Goal: Answer question/provide support

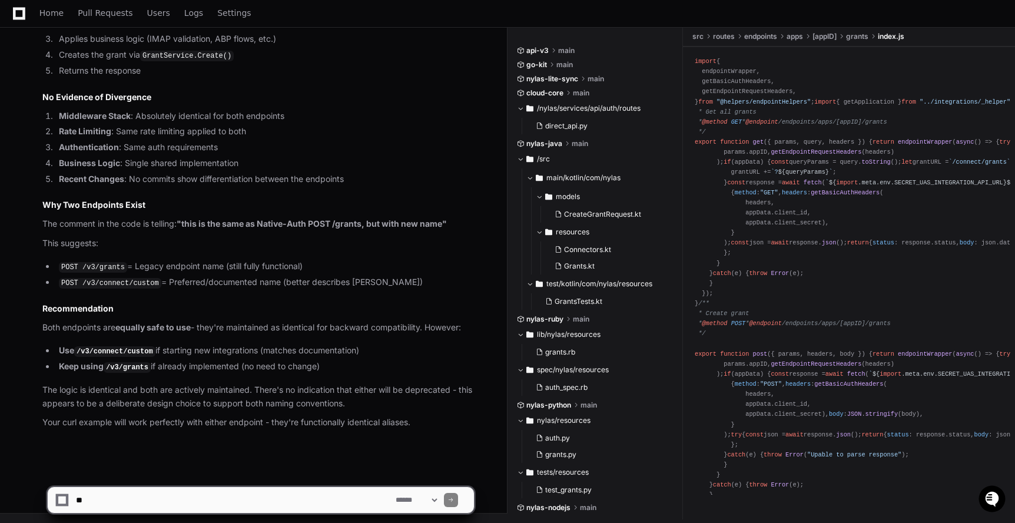
scroll to position [396, 0]
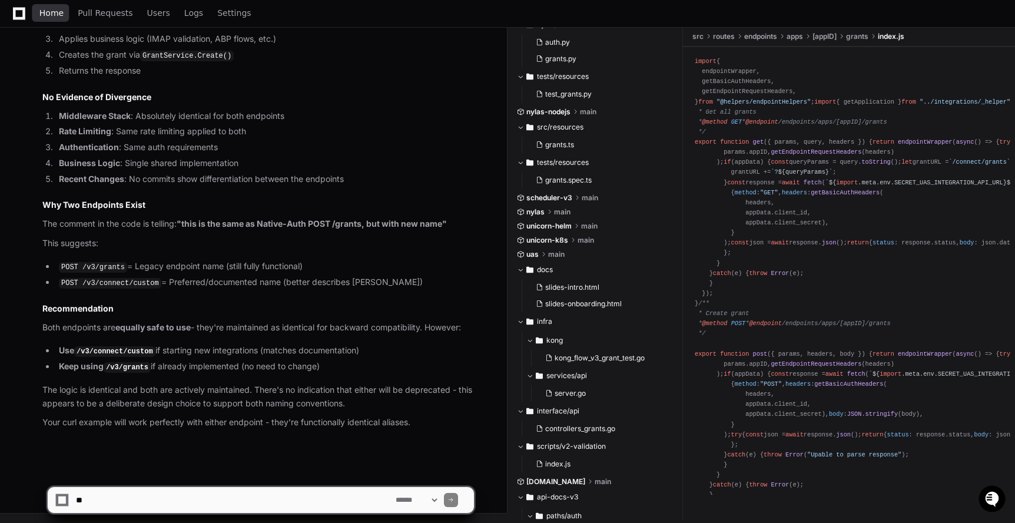
click at [42, 11] on span "Home" at bounding box center [51, 12] width 24 height 7
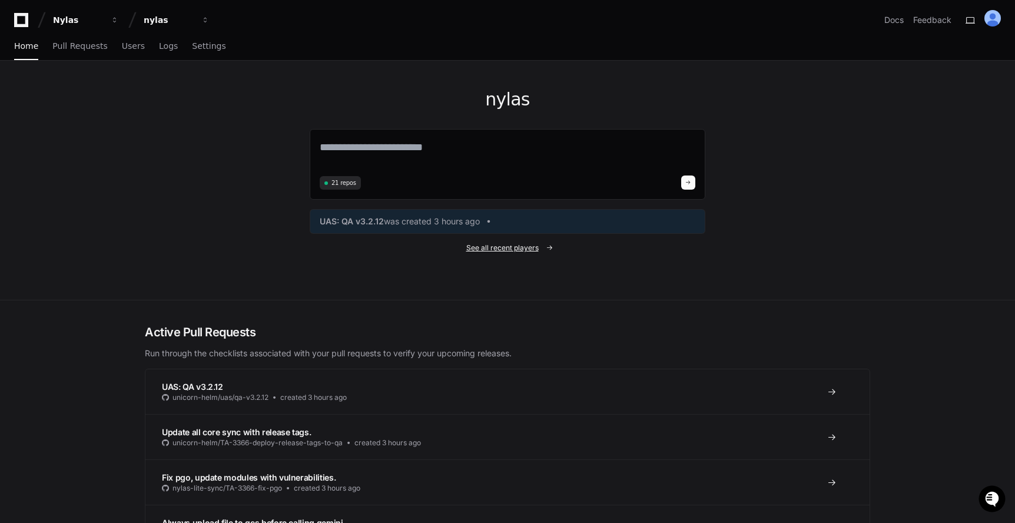
click at [480, 245] on span "See all recent players" at bounding box center [502, 247] width 72 height 9
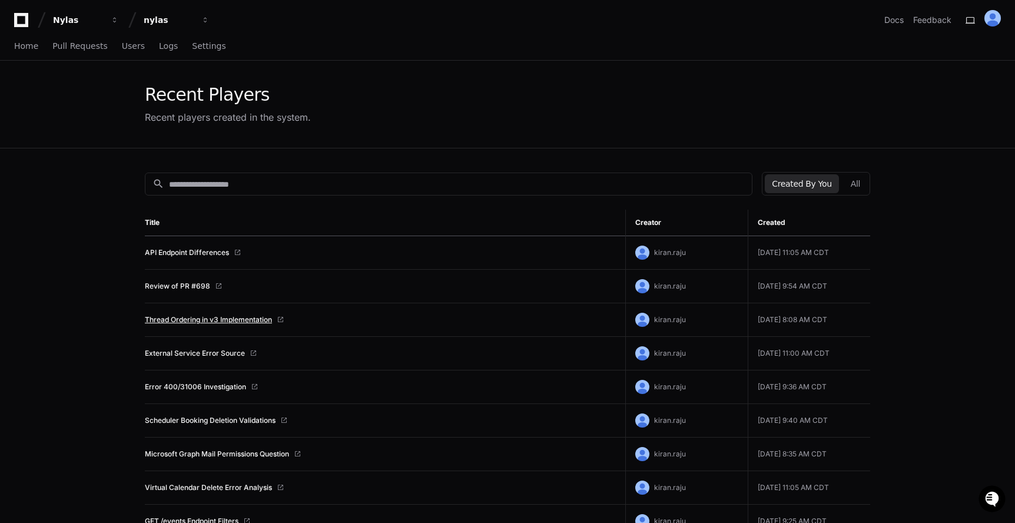
click at [195, 320] on link "Thread Ordering in v3 Implementation" at bounding box center [208, 319] width 127 height 9
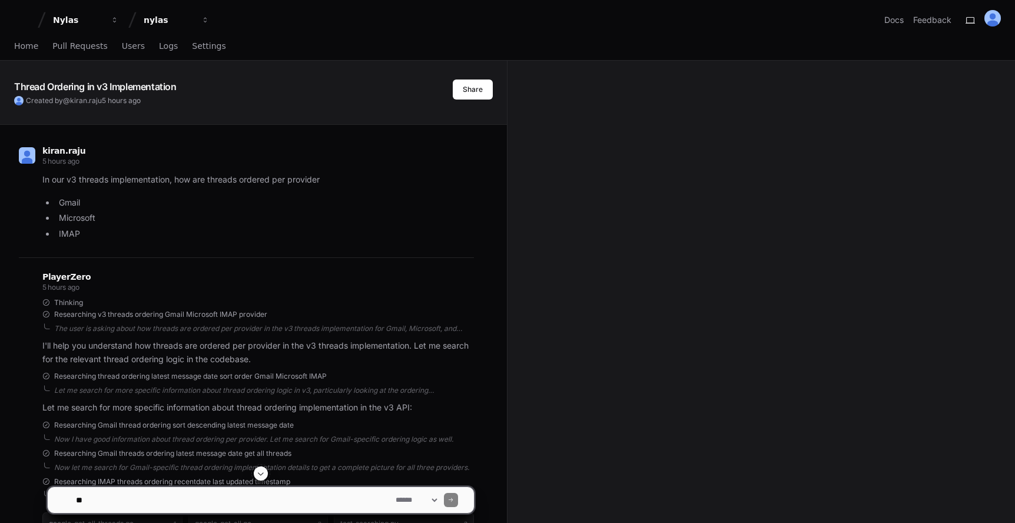
click at [181, 492] on textarea at bounding box center [234, 500] width 320 height 26
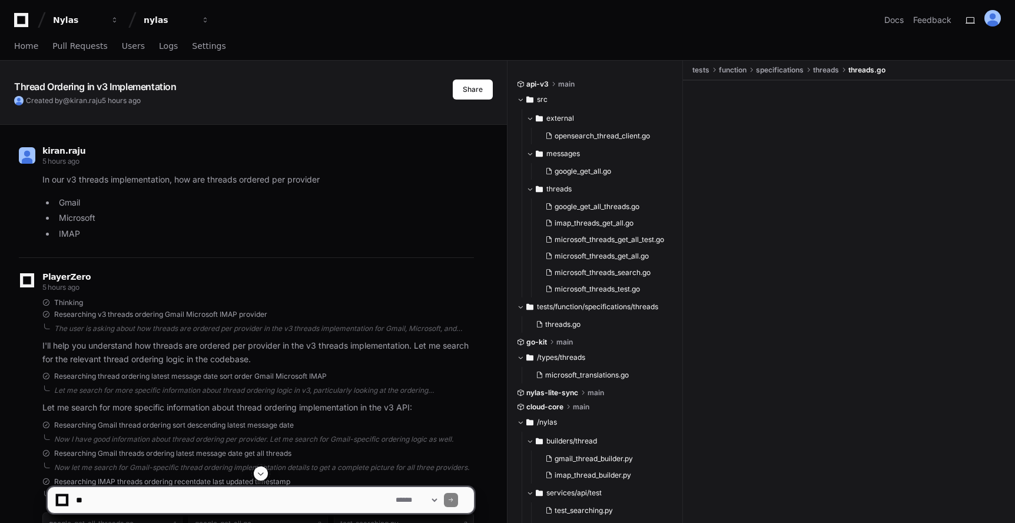
click at [181, 492] on textarea at bounding box center [234, 500] width 320 height 26
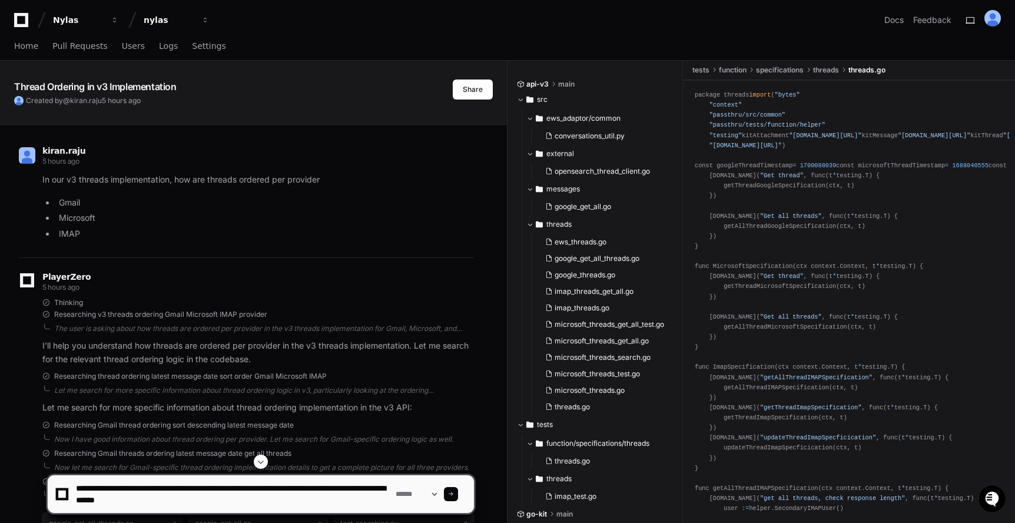
type textarea "**********"
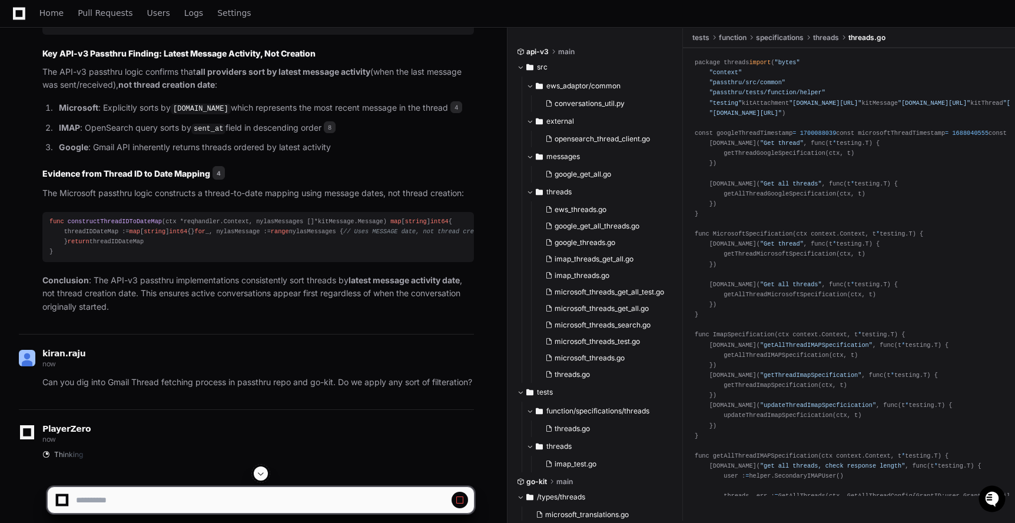
scroll to position [5080, 0]
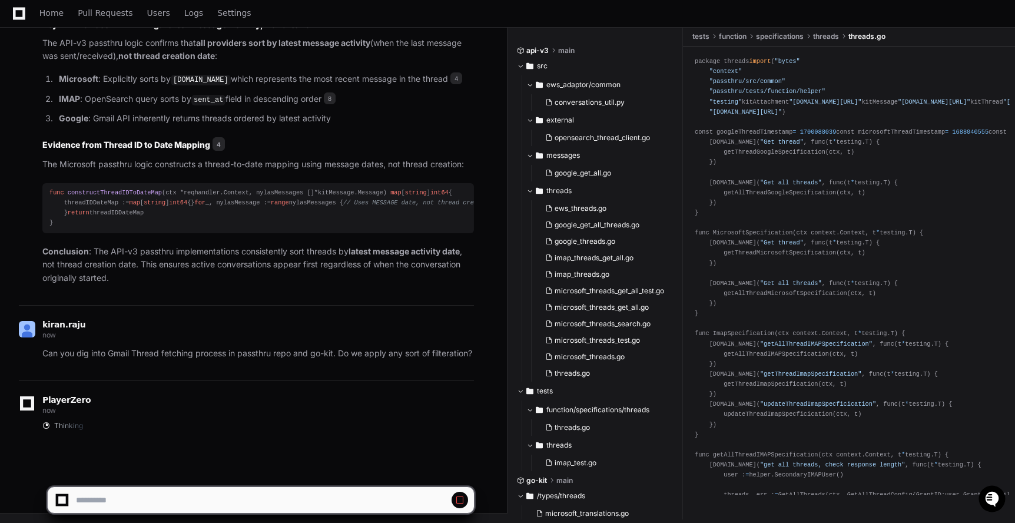
click at [422, 347] on p "Can you dig into Gmail Thread fetching process in passthru repo and go-kit. Do …" at bounding box center [258, 354] width 432 height 14
click at [464, 502] on span at bounding box center [459, 499] width 9 height 9
click at [463, 502] on span at bounding box center [459, 499] width 9 height 9
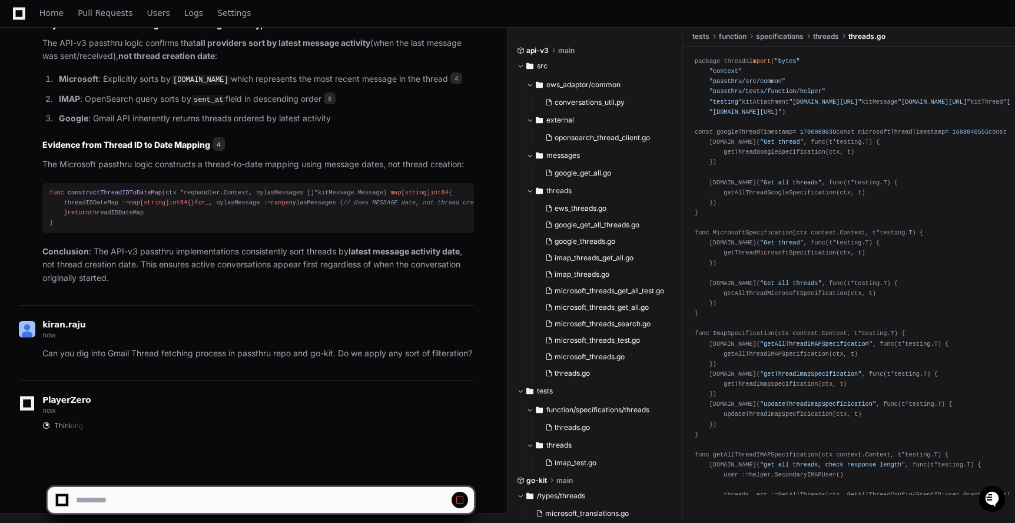
click at [67, 501] on div at bounding box center [63, 500] width 12 height 12
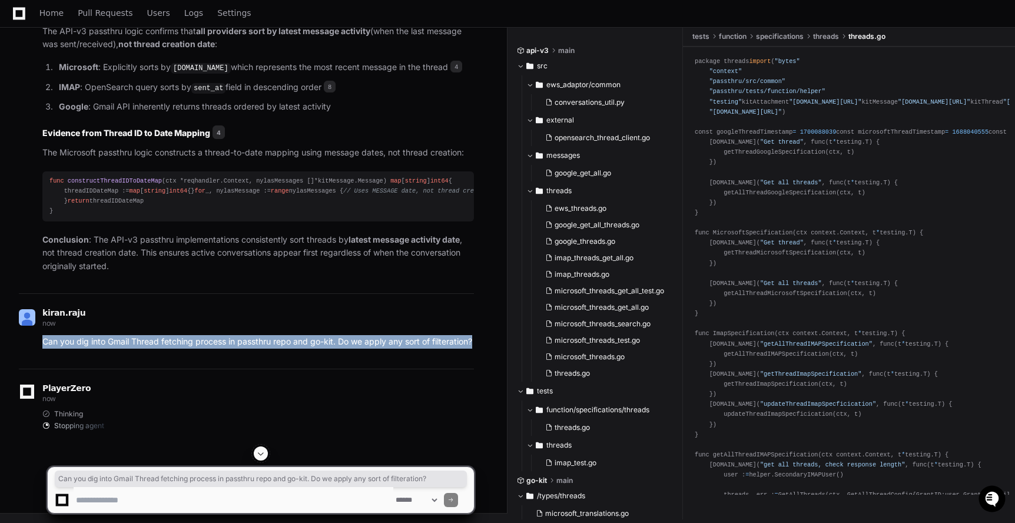
copy p "Can you dig into Gmail Thread fetching process in passthru repo and go-kit. Do …"
drag, startPoint x: 92, startPoint y: 355, endPoint x: 38, endPoint y: 339, distance: 56.4
click at [38, 339] on div "Can you dig into Gmail Thread fetching process in passthru repo and go-kit. Do …" at bounding box center [246, 342] width 455 height 14
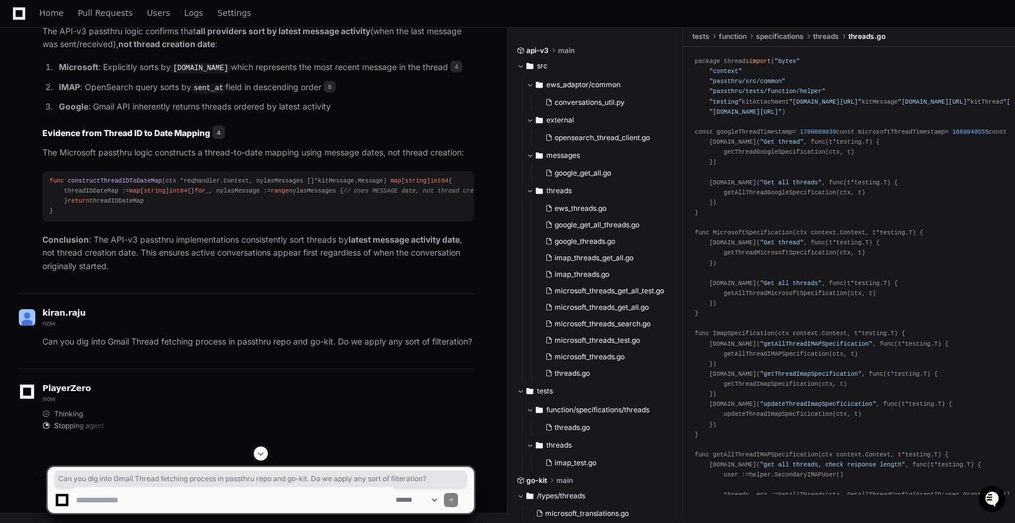
click at [142, 501] on textarea at bounding box center [234, 500] width 320 height 26
paste textarea "**********"
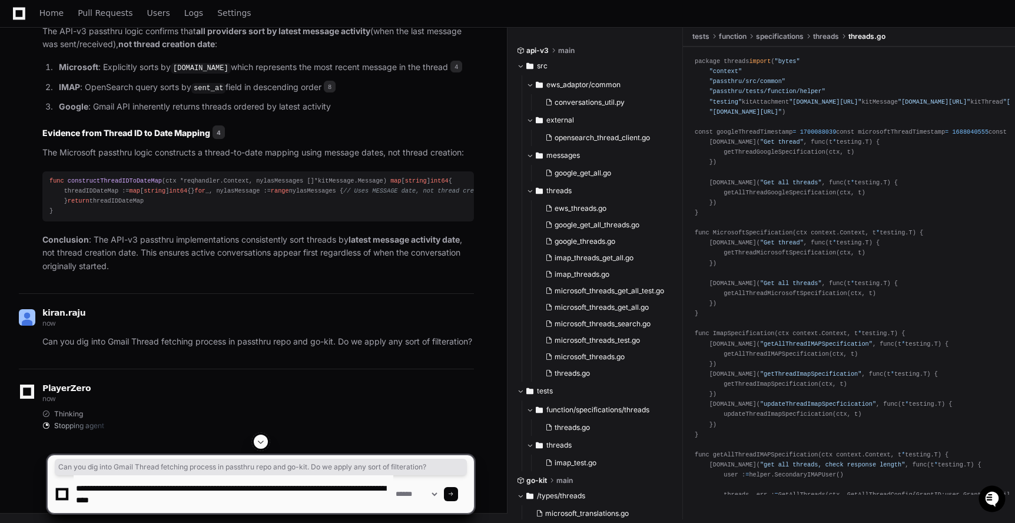
type textarea "**********"
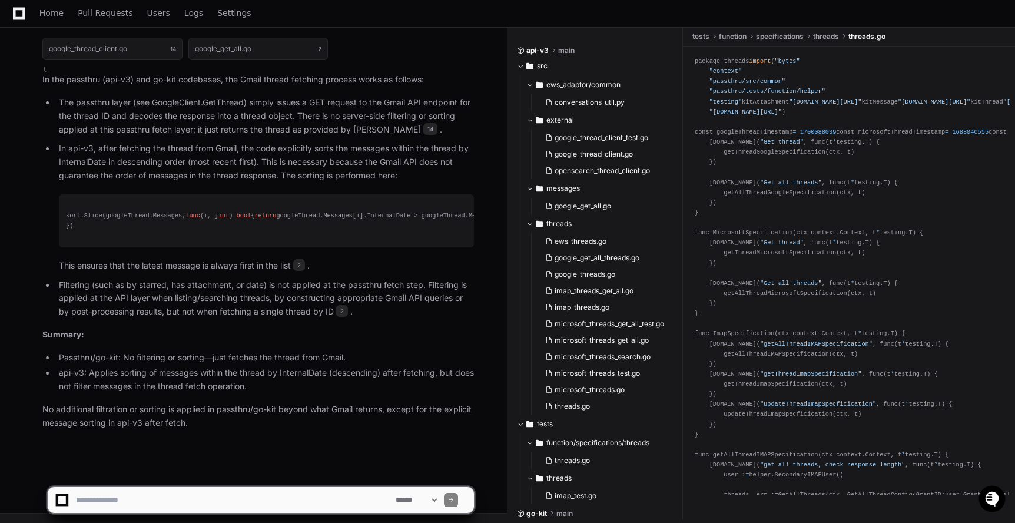
scroll to position [5650, 0]
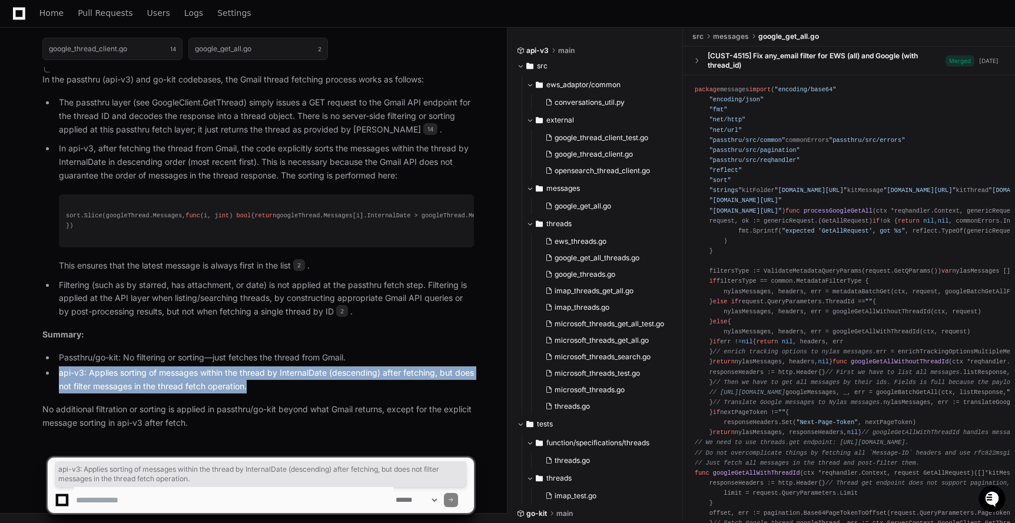
drag, startPoint x: 277, startPoint y: 382, endPoint x: 49, endPoint y: 371, distance: 228.1
click at [55, 371] on li "api-v3: Applies sorting of messages within the thread by InternalDate (descendi…" at bounding box center [264, 379] width 419 height 27
copy li "api-v3: Applies sorting of messages within the thread by InternalDate (descendi…"
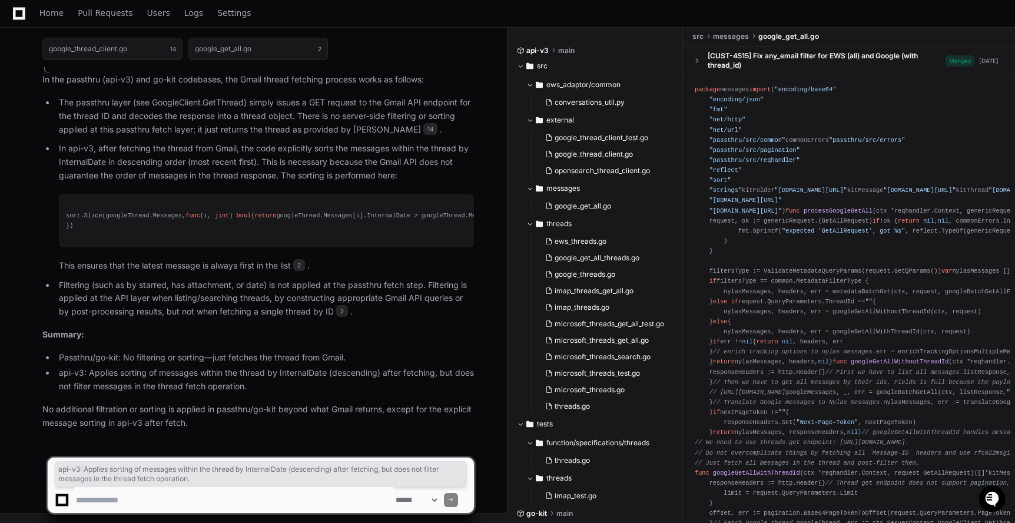
click at [122, 495] on textarea at bounding box center [234, 500] width 320 height 26
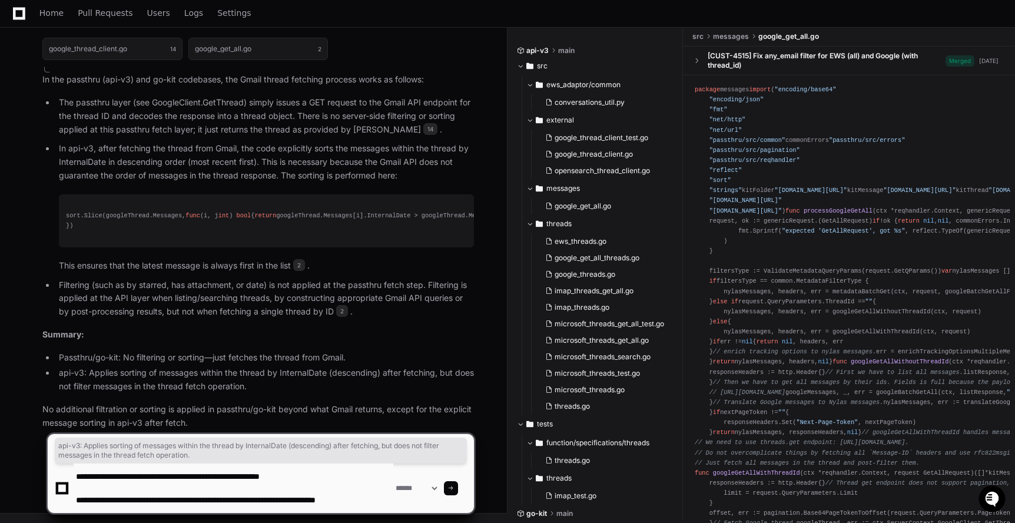
scroll to position [4, 0]
type textarea "**********"
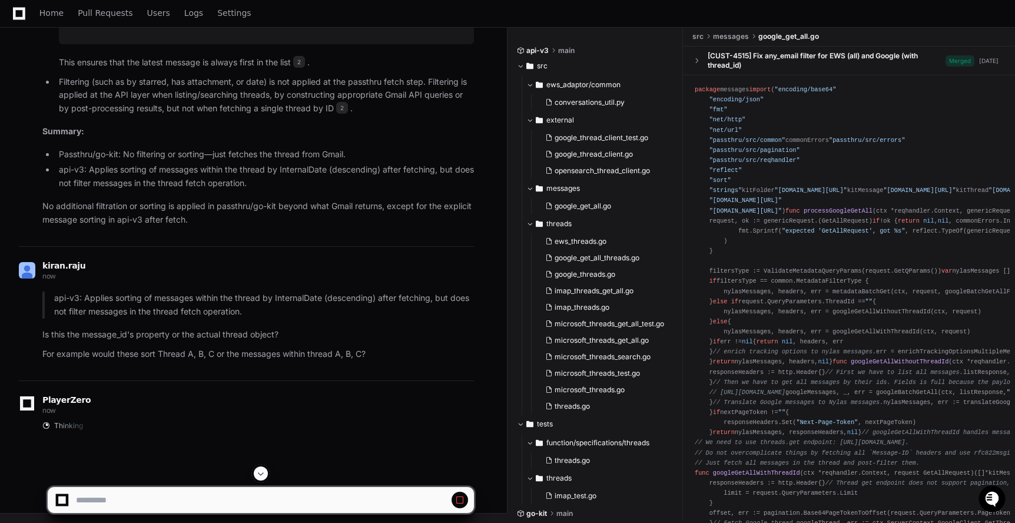
scroll to position [5806, 0]
click at [347, 114] on span "2" at bounding box center [342, 108] width 12 height 12
click at [303, 68] on span "2" at bounding box center [299, 62] width 12 height 12
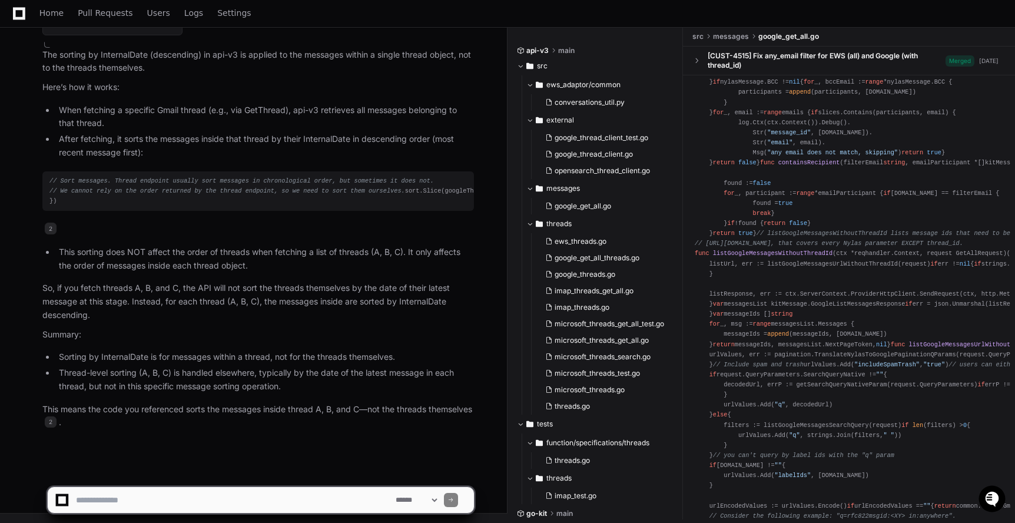
scroll to position [6247, 0]
click at [213, 509] on textarea at bounding box center [234, 500] width 320 height 26
click at [102, 493] on textarea at bounding box center [234, 500] width 320 height 26
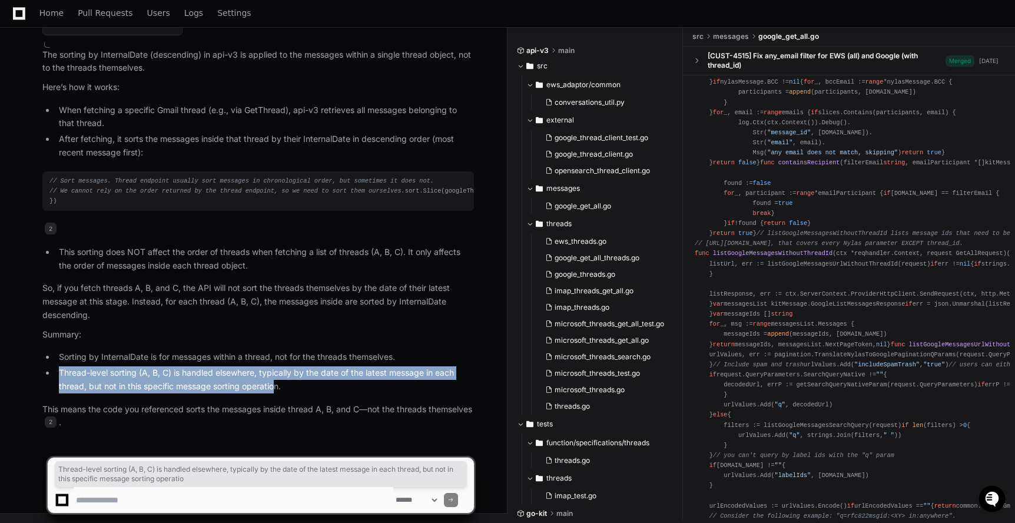
copy li "Thread-level sorting (A, B, C) is handled elsewhere, typically by the date of t…"
drag, startPoint x: 274, startPoint y: 386, endPoint x: 48, endPoint y: 374, distance: 226.9
click at [47, 374] on ul "Sorting by InternalDate is for messages within a thread, not for the threads th…" at bounding box center [258, 371] width 432 height 42
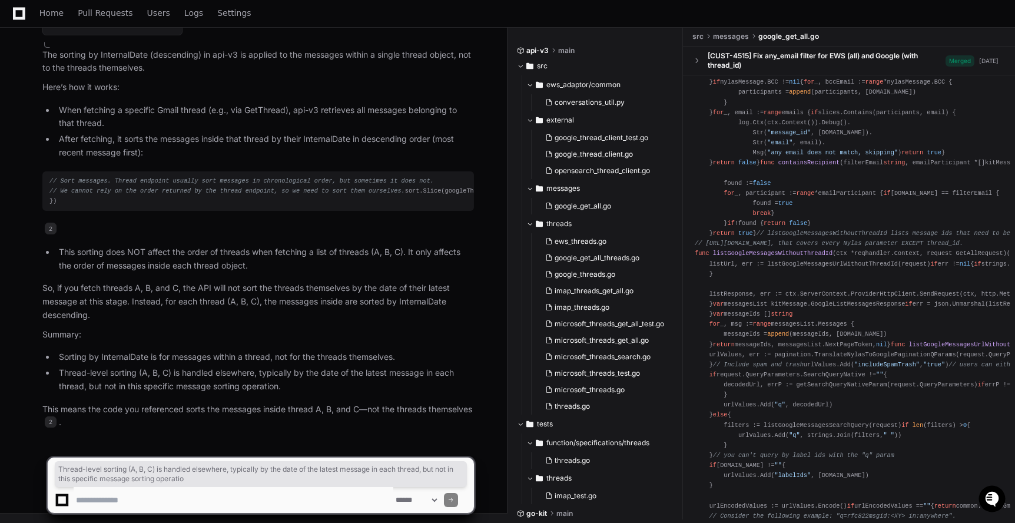
click at [114, 492] on textarea at bounding box center [234, 500] width 320 height 26
type textarea "**********"
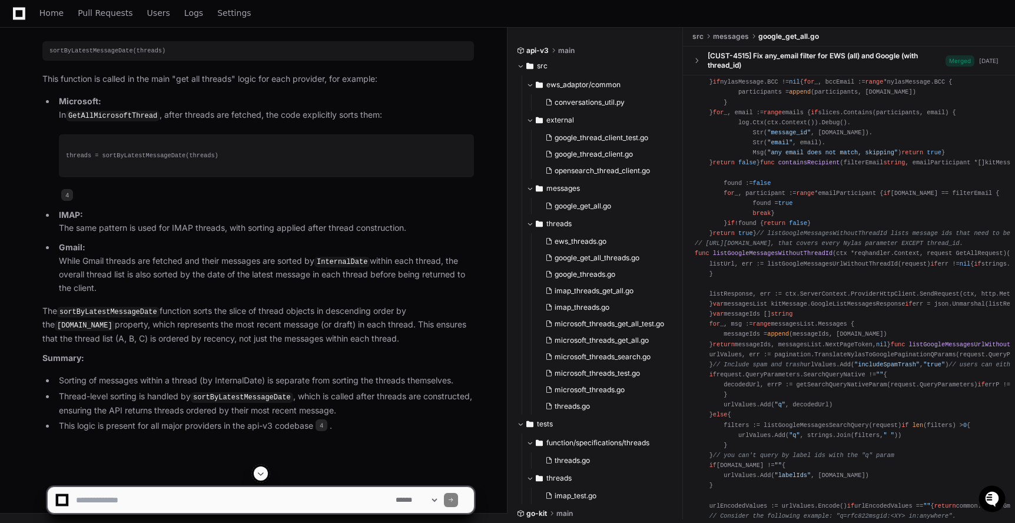
scroll to position [6752, 0]
click at [121, 56] on div "sortByLatestMessageDate(threads)" at bounding box center [257, 51] width 417 height 10
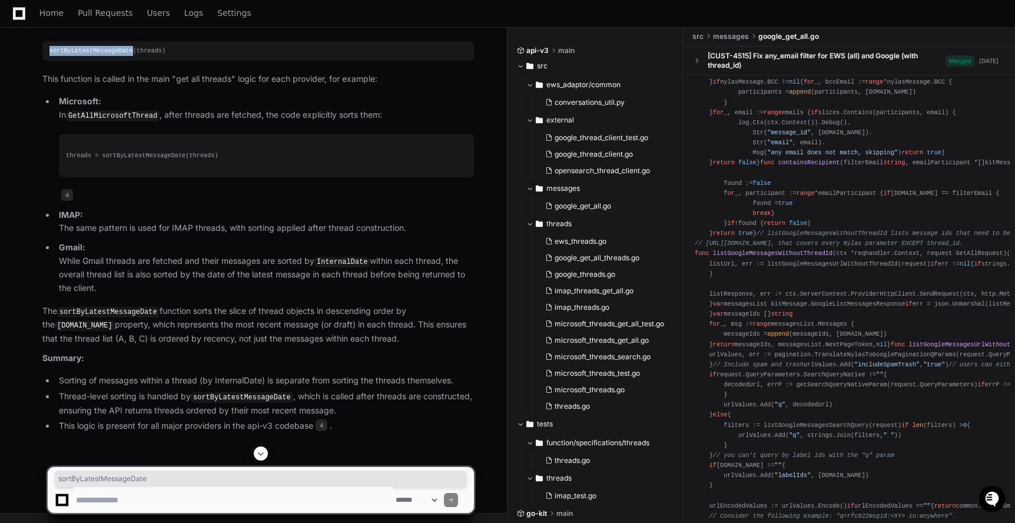
scroll to position [6993, 0]
click at [230, 396] on code "sortByLatestMessageDate" at bounding box center [242, 397] width 102 height 11
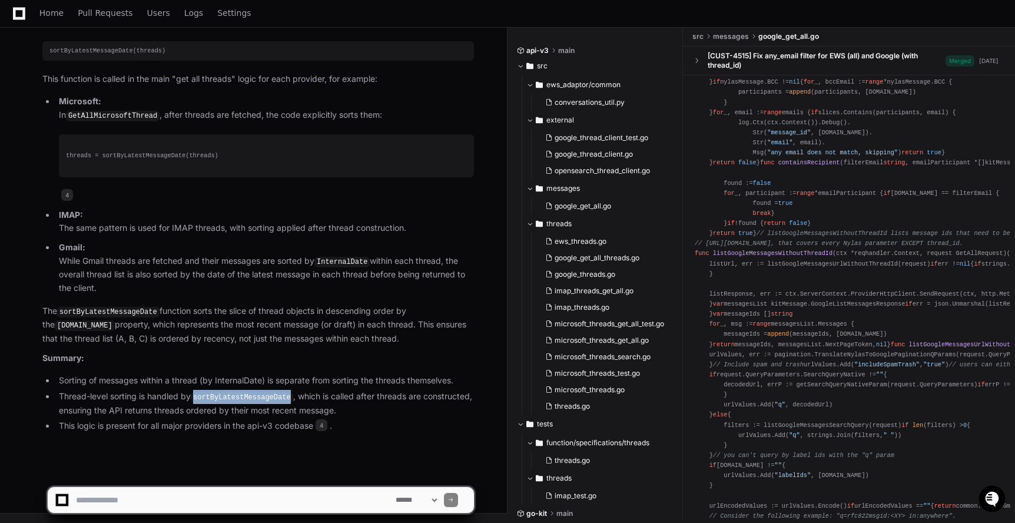
click at [230, 396] on code "sortByLatestMessageDate" at bounding box center [242, 397] width 102 height 11
click at [324, 427] on span "4" at bounding box center [322, 425] width 12 height 12
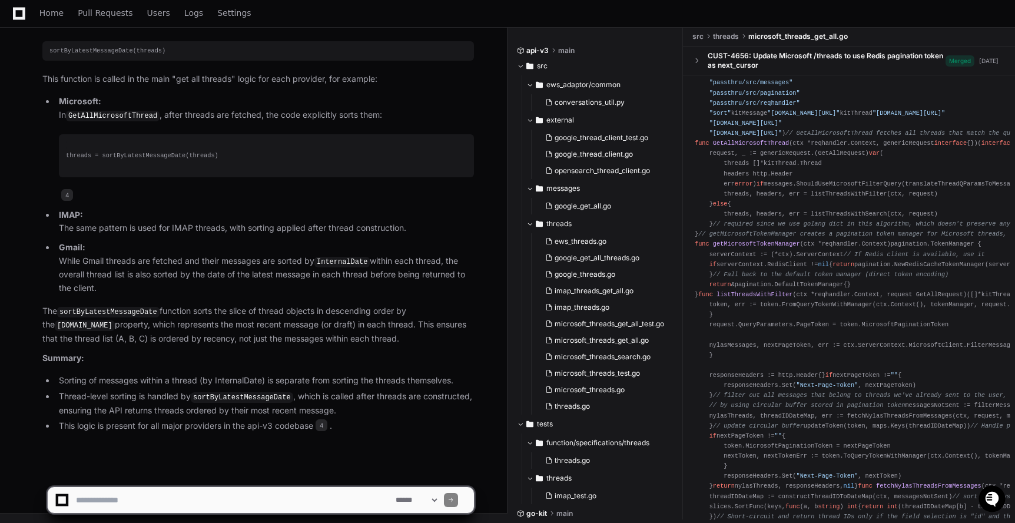
scroll to position [61, 0]
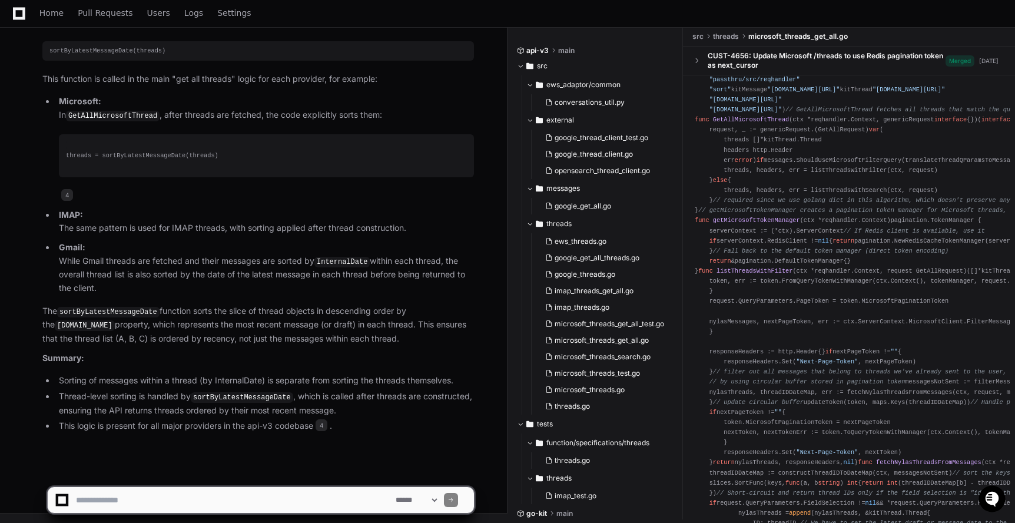
click at [233, 500] on textarea at bounding box center [234, 500] width 320 height 26
click at [631, 260] on span "google_get_all_threads.go" at bounding box center [597, 257] width 85 height 9
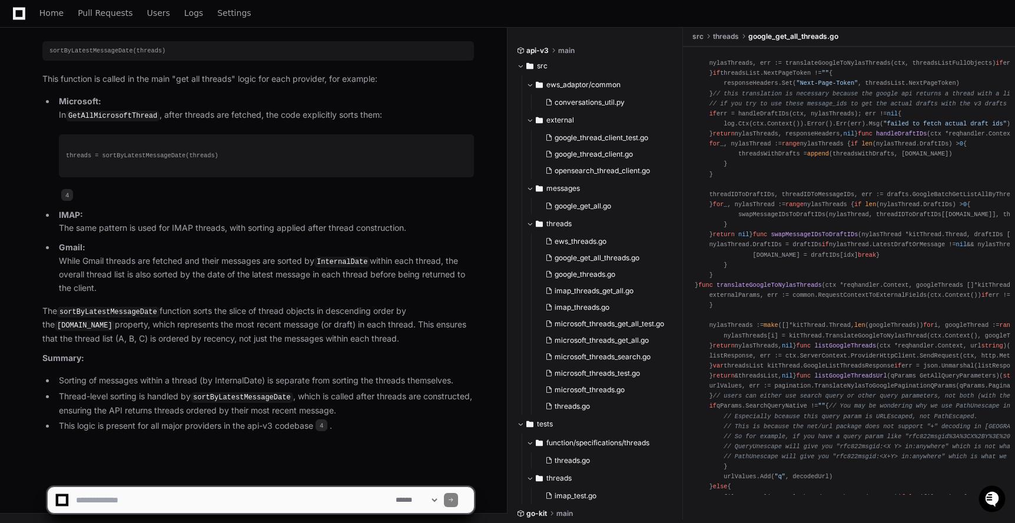
scroll to position [246, 0]
click at [830, 210] on div "package threads import ( "encoding/json" "fmt" "net/http" "net/url" "passthru/s…" at bounding box center [849, 430] width 309 height 1240
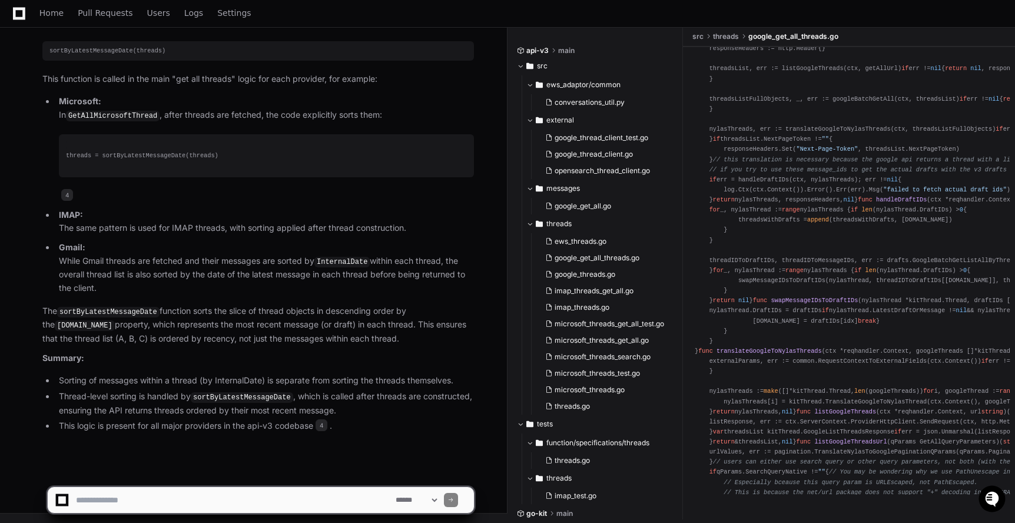
scroll to position [311, 0]
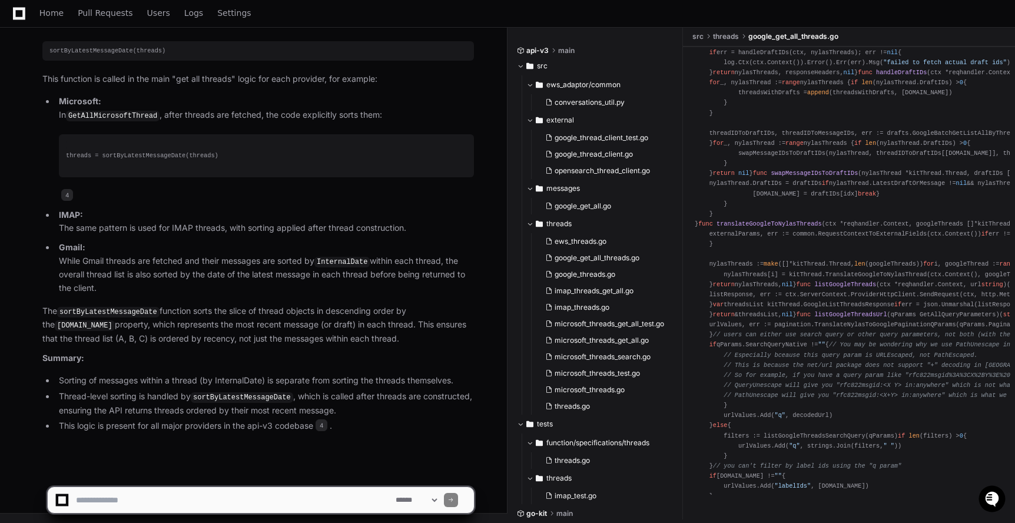
click at [853, 247] on div "package threads import ( "encoding/json" "fmt" "net/http" "net/url" "passthru/s…" at bounding box center [849, 365] width 309 height 1240
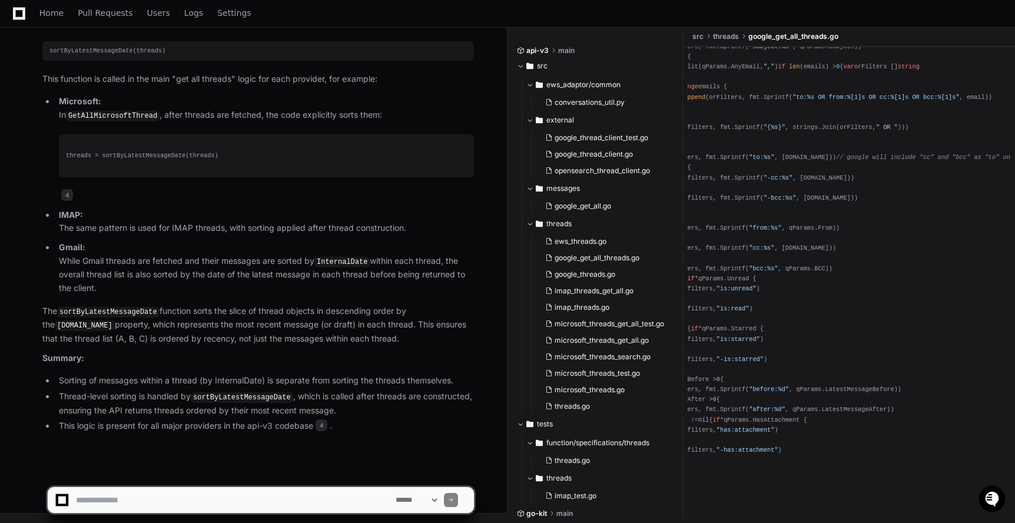
scroll to position [0, 0]
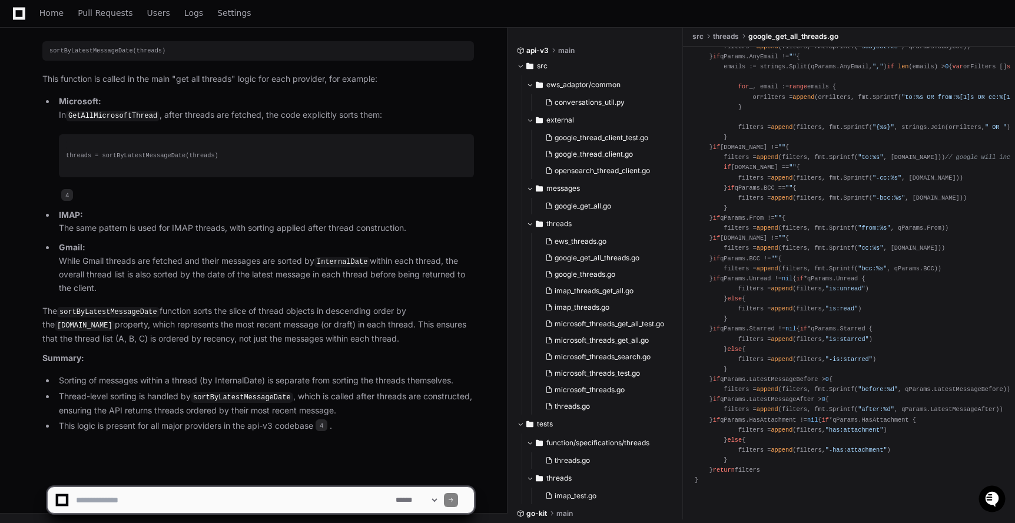
click at [276, 496] on textarea at bounding box center [234, 500] width 320 height 26
type textarea "**********"
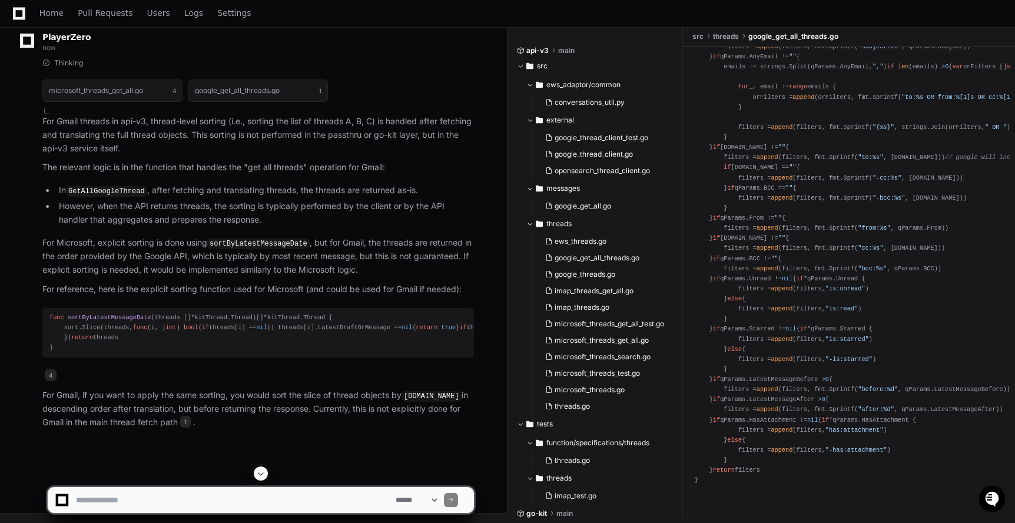
scroll to position [7448, 0]
click at [134, 234] on article "For Gmail threads in api-v3, thread-level sorting (i.e., sorting the list of th…" at bounding box center [258, 272] width 432 height 314
click at [132, 197] on code "GetAllGoogleThread" at bounding box center [106, 191] width 81 height 11
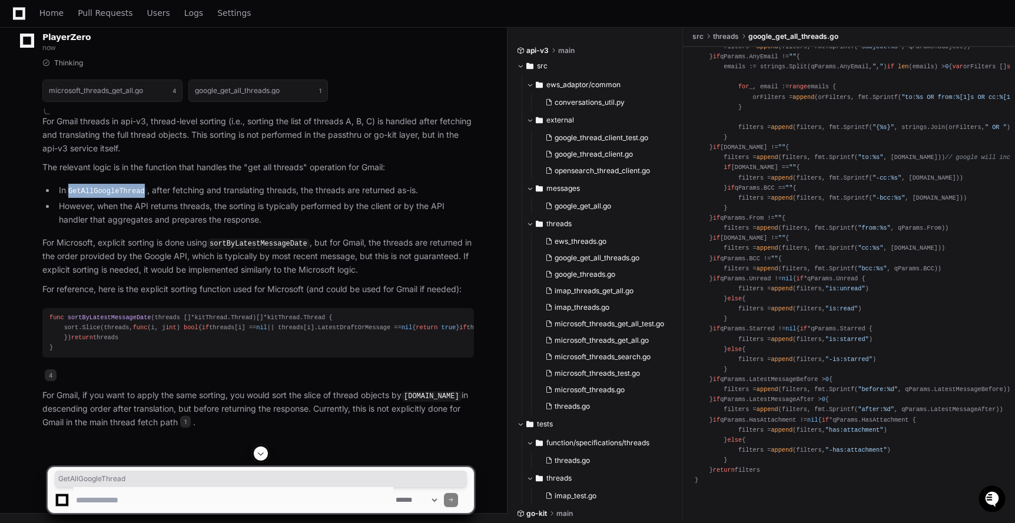
scroll to position [7580, 0]
click at [298, 238] on code "sortByLatestMessageDate" at bounding box center [258, 243] width 102 height 11
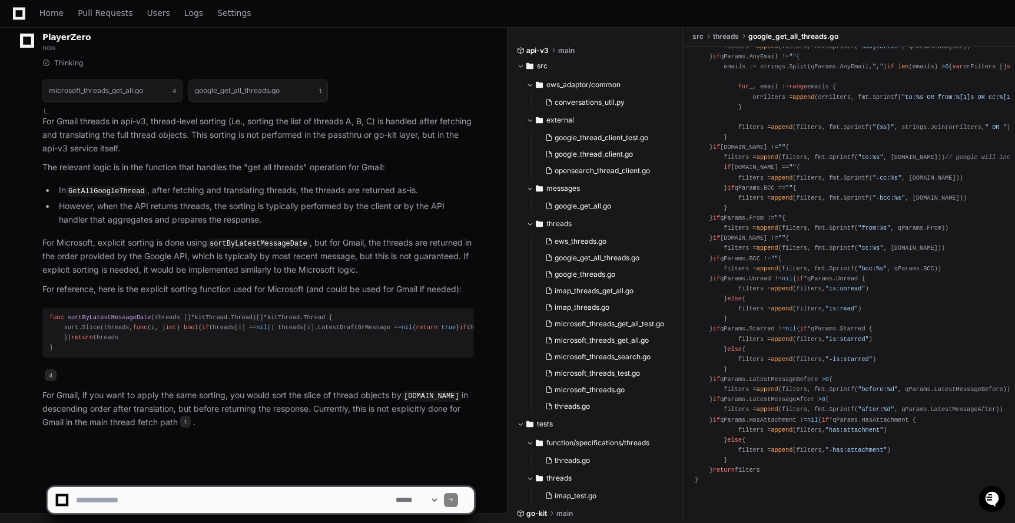
click at [298, 238] on code "sortByLatestMessageDate" at bounding box center [258, 243] width 102 height 11
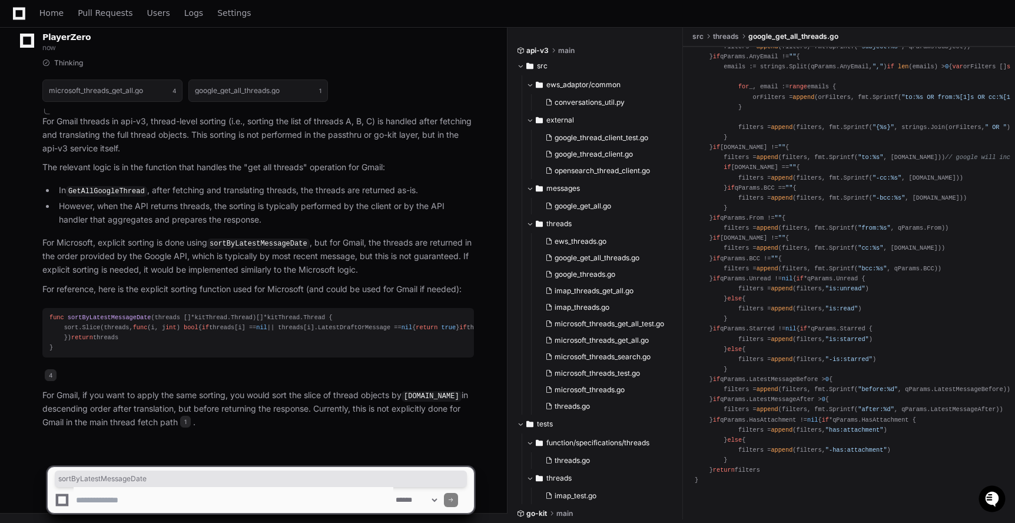
click at [185, 500] on textarea at bounding box center [234, 500] width 320 height 26
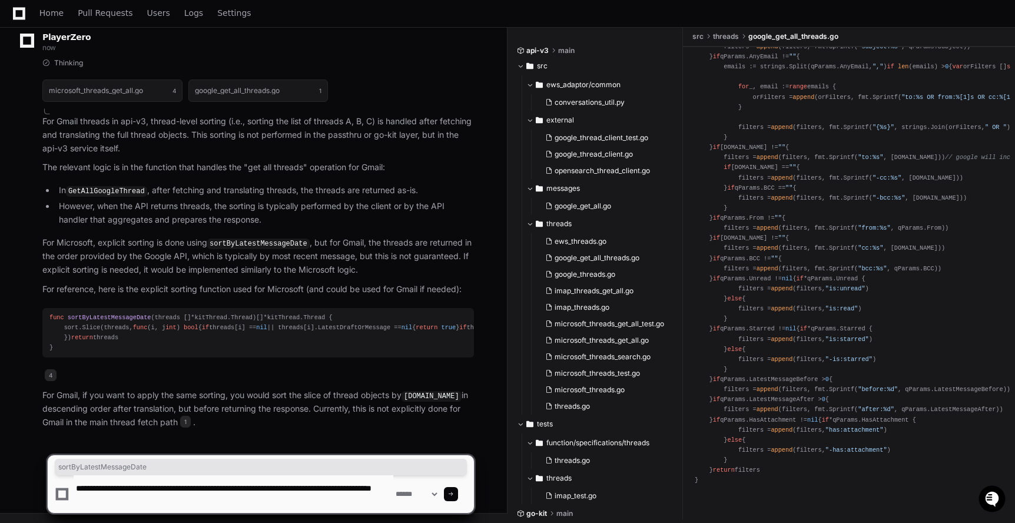
type textarea "**********"
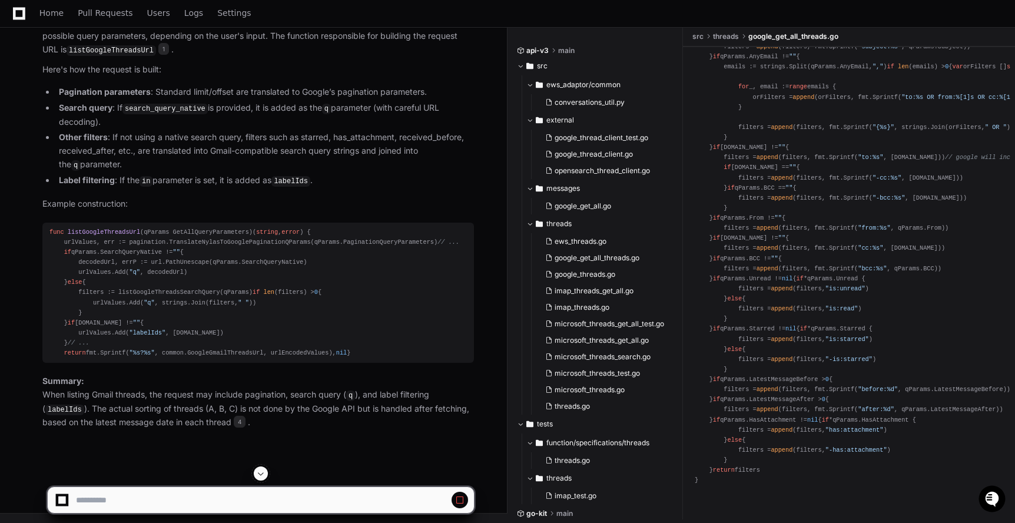
scroll to position [8259, 0]
click at [462, 496] on span at bounding box center [459, 499] width 9 height 9
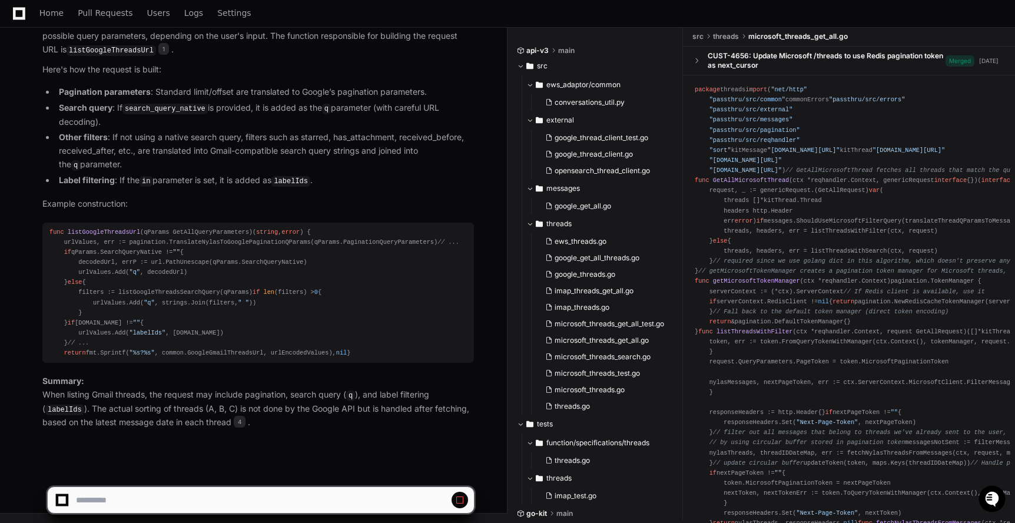
click at [64, 501] on div at bounding box center [62, 500] width 8 height 8
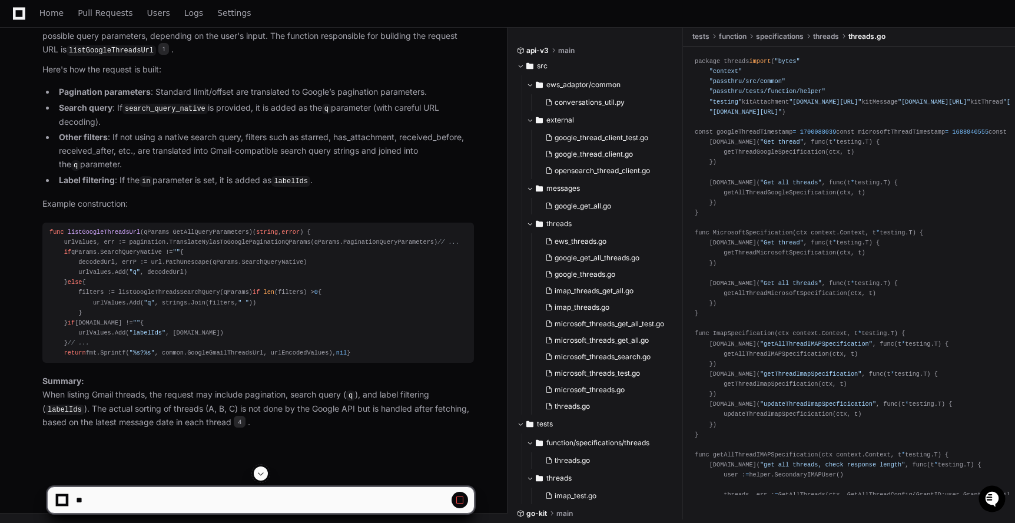
scroll to position [8259, 0]
click at [455, 502] on span at bounding box center [459, 499] width 9 height 9
click at [457, 502] on span at bounding box center [459, 499] width 9 height 9
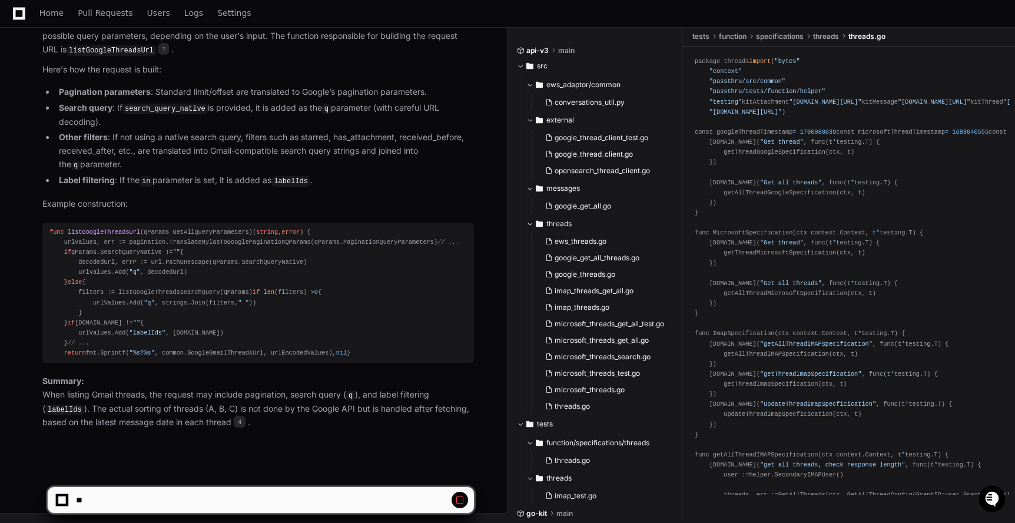
click at [61, 501] on div at bounding box center [62, 500] width 8 height 8
click at [144, 427] on p "Summary: When listing Gmail threads, the request may include pagination, search…" at bounding box center [258, 401] width 432 height 55
